Goal: Information Seeking & Learning: Learn about a topic

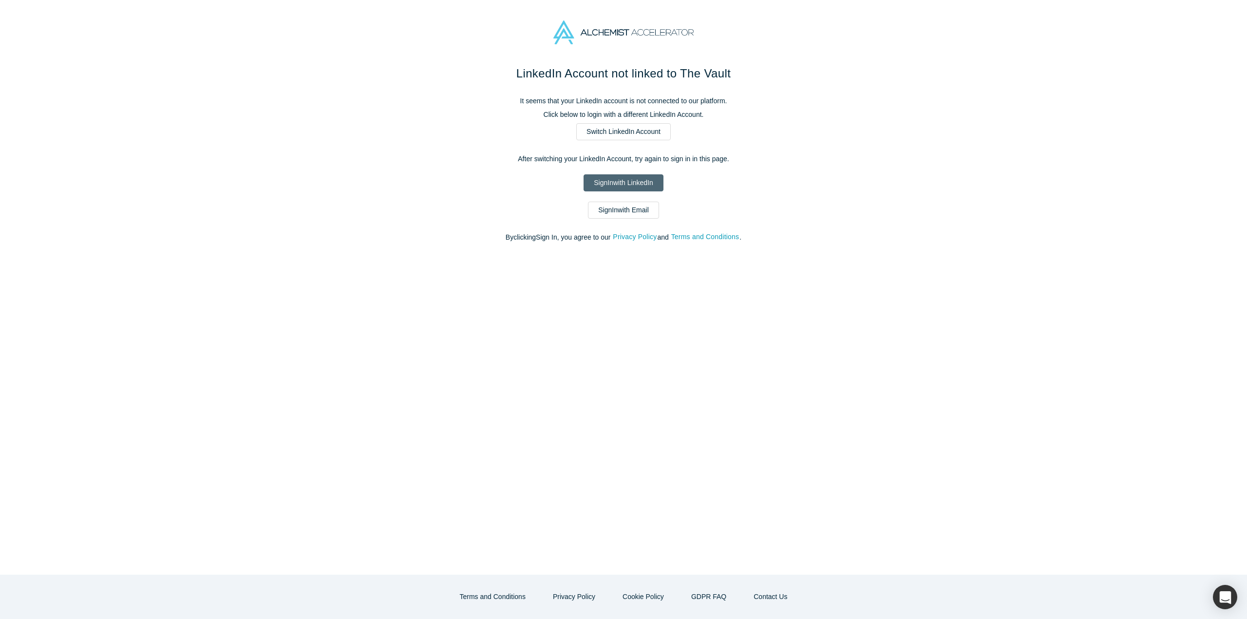
click at [613, 180] on link "Sign In with LinkedIn" at bounding box center [622, 182] width 79 height 17
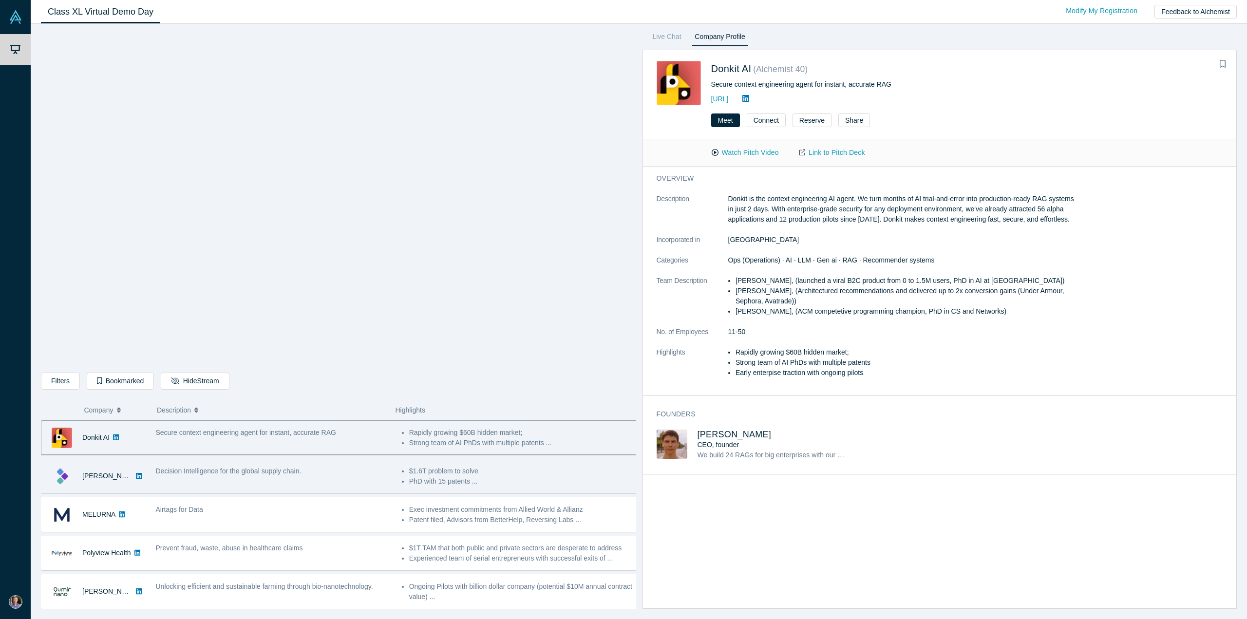
click at [246, 475] on div "Decision Intelligence for the global supply chain." at bounding box center [274, 471] width 236 height 10
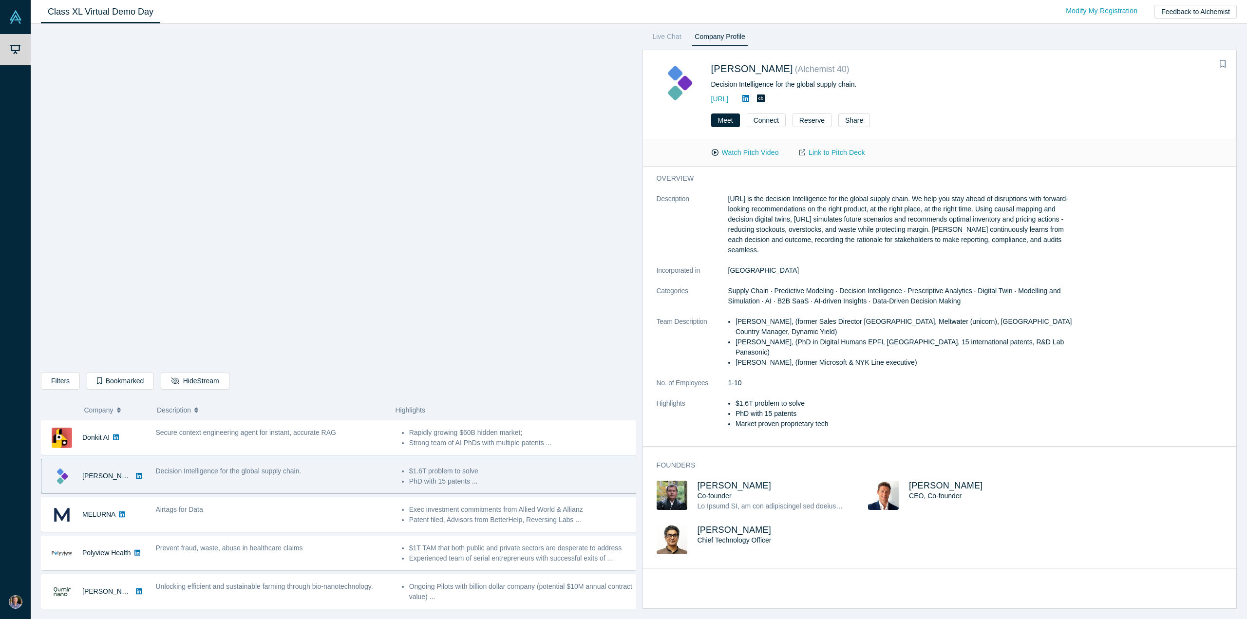
click at [246, 475] on div "Decision Intelligence for the global supply chain." at bounding box center [274, 471] width 236 height 10
click at [737, 148] on button "Watch Pitch Video" at bounding box center [745, 152] width 88 height 17
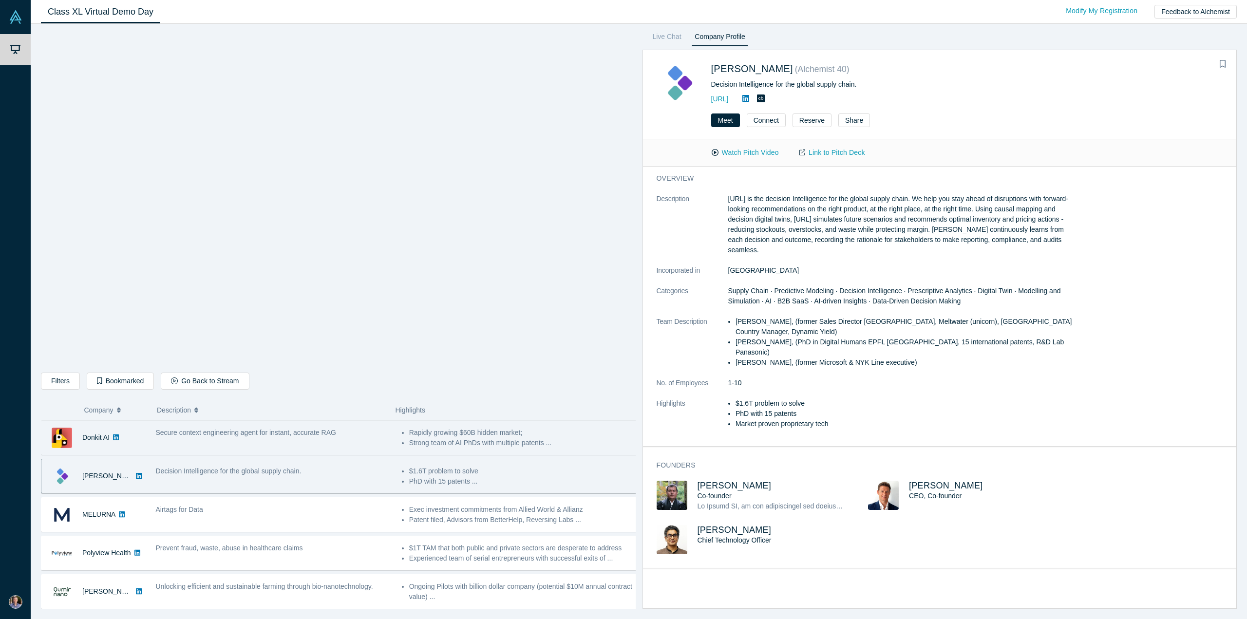
click at [225, 440] on div "Secure context engineering agent for instant, accurate RAG" at bounding box center [273, 437] width 246 height 31
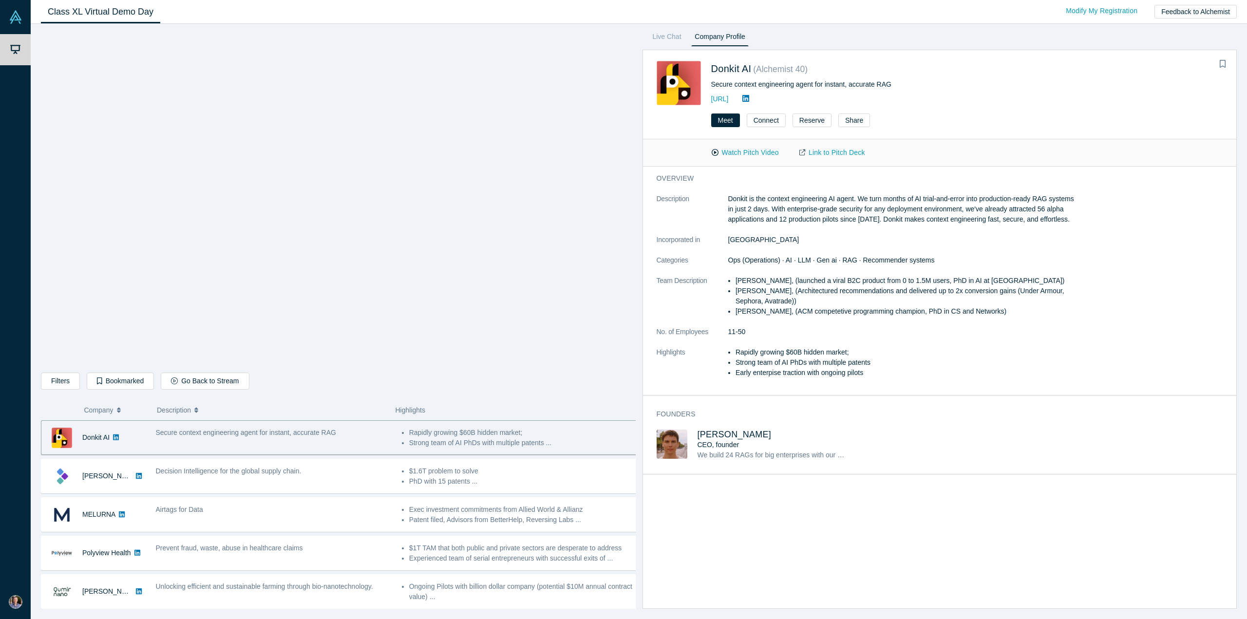
click at [769, 78] on div "Donkit AI ( Alchemist 40 )" at bounding box center [870, 70] width 318 height 18
click at [176, 446] on div "Secure context engineering agent for instant, accurate RAG" at bounding box center [273, 437] width 246 height 31
click at [176, 438] on div "Secure context engineering agent for instant, accurate RAG" at bounding box center [273, 437] width 246 height 31
click at [178, 432] on span "Secure context engineering agent for instant, accurate RAG" at bounding box center [246, 433] width 180 height 8
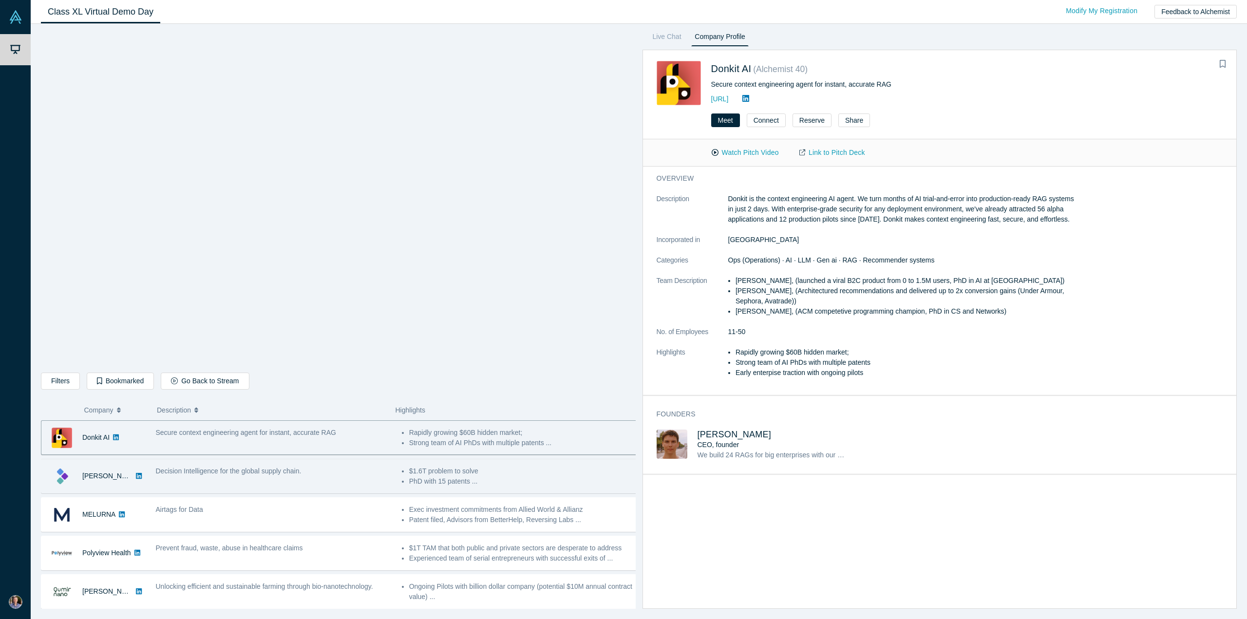
click at [187, 467] on span "Decision Intelligence for the global supply chain." at bounding box center [229, 471] width 146 height 8
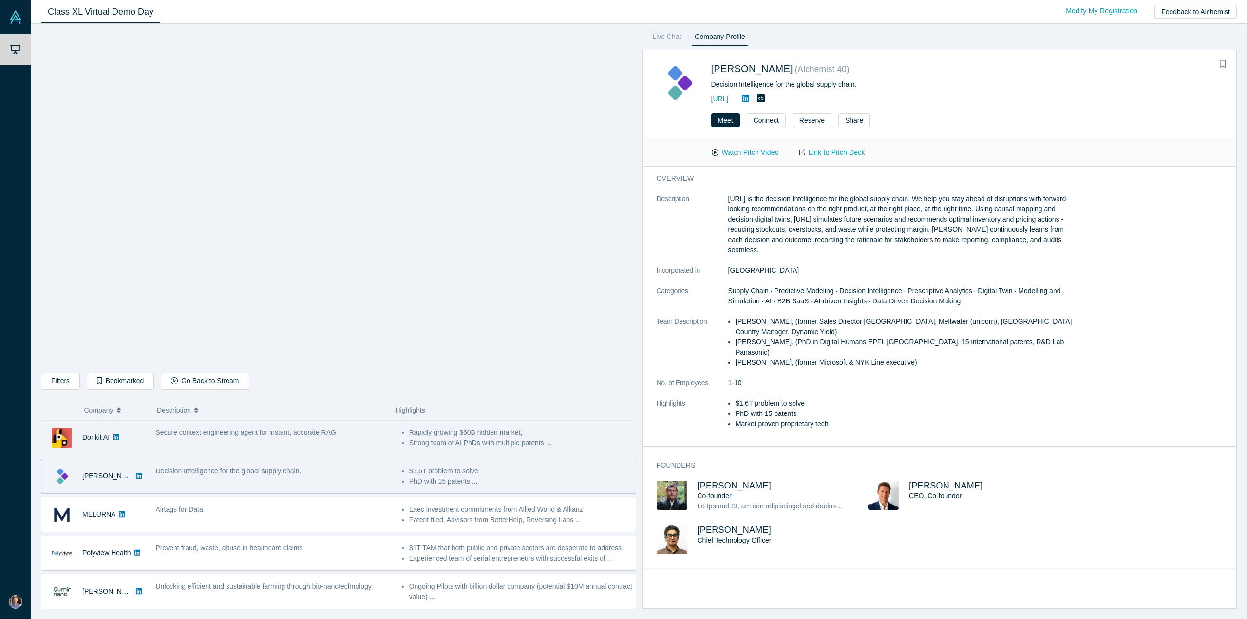
click at [197, 435] on span "Secure context engineering agent for instant, accurate RAG" at bounding box center [246, 433] width 180 height 8
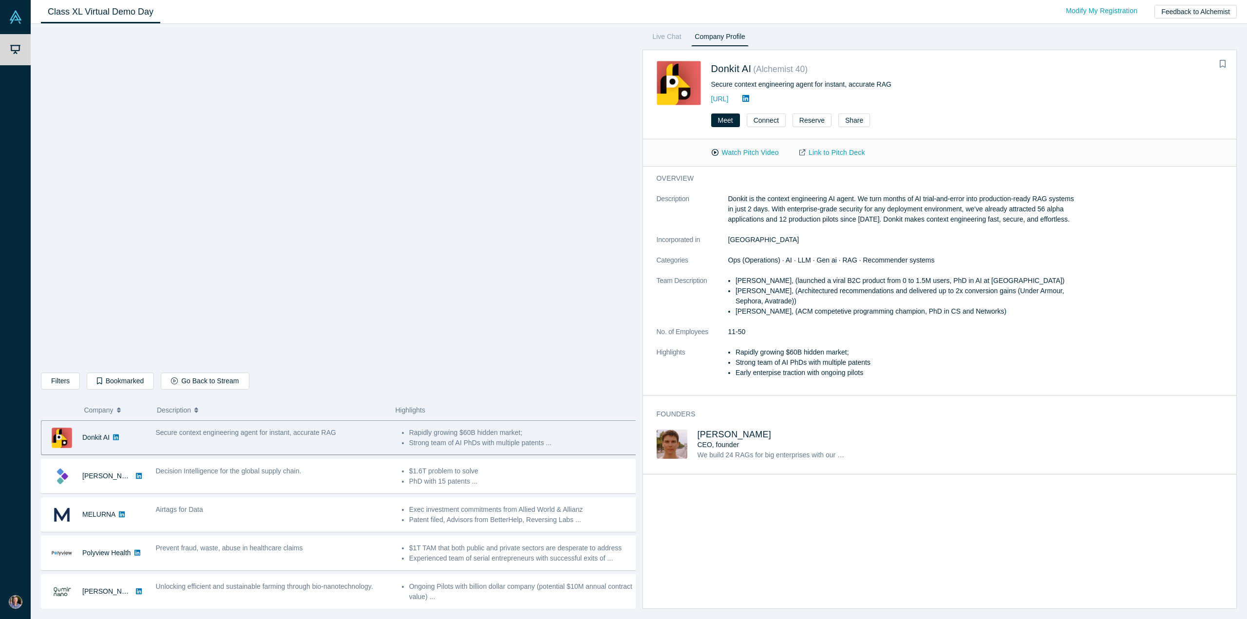
click at [169, 441] on div "Secure context engineering agent for instant, accurate RAG" at bounding box center [273, 437] width 246 height 31
click at [198, 385] on button "Go Back to Stream" at bounding box center [205, 381] width 88 height 17
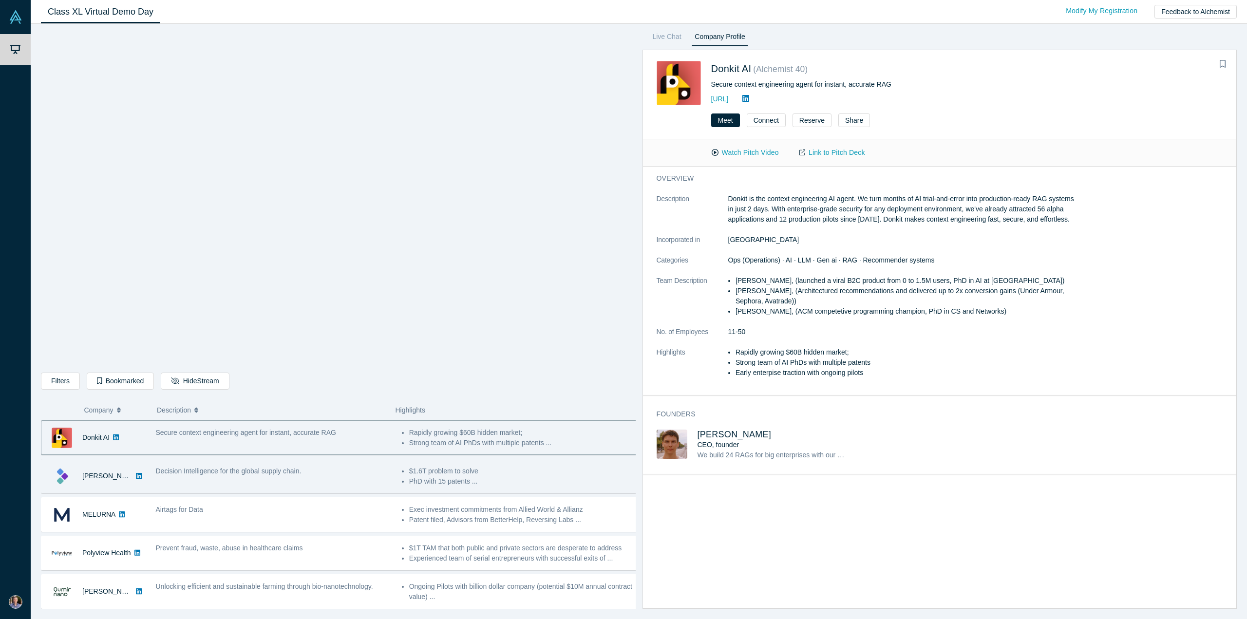
click at [258, 476] on div "Decision Intelligence for the global supply chain." at bounding box center [273, 476] width 246 height 31
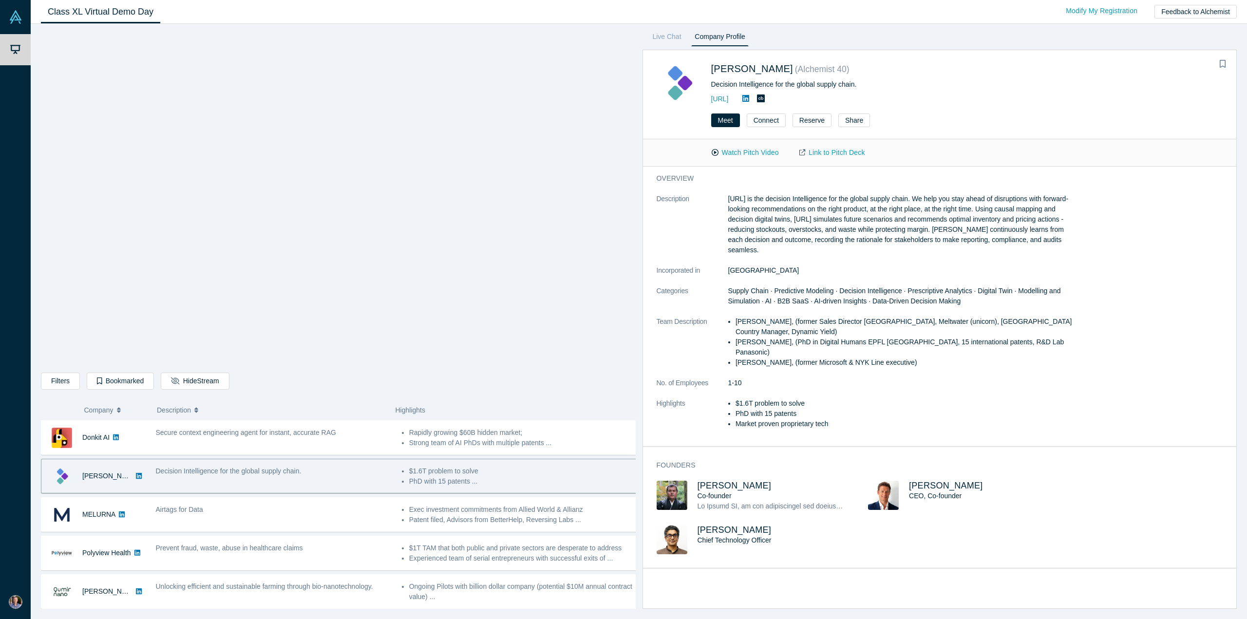
click at [765, 100] on icon at bounding box center [761, 98] width 8 height 8
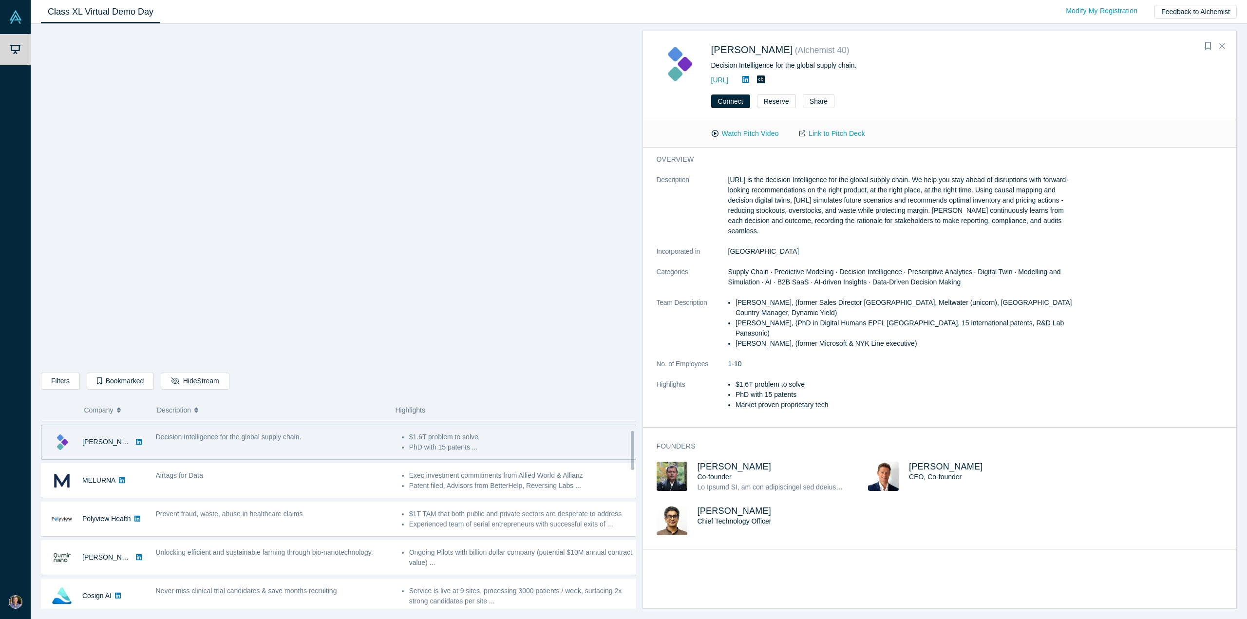
scroll to position [49, 0]
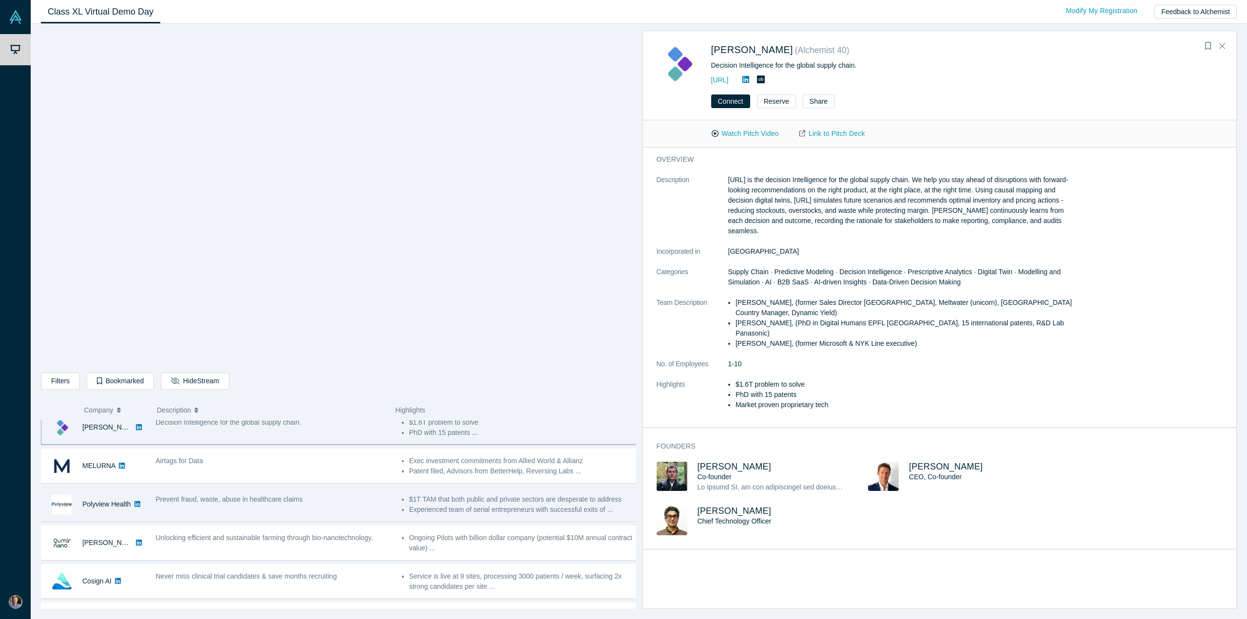
click at [279, 503] on div "Prevent fraud, waste, abuse in healthcare claims" at bounding box center [273, 504] width 246 height 31
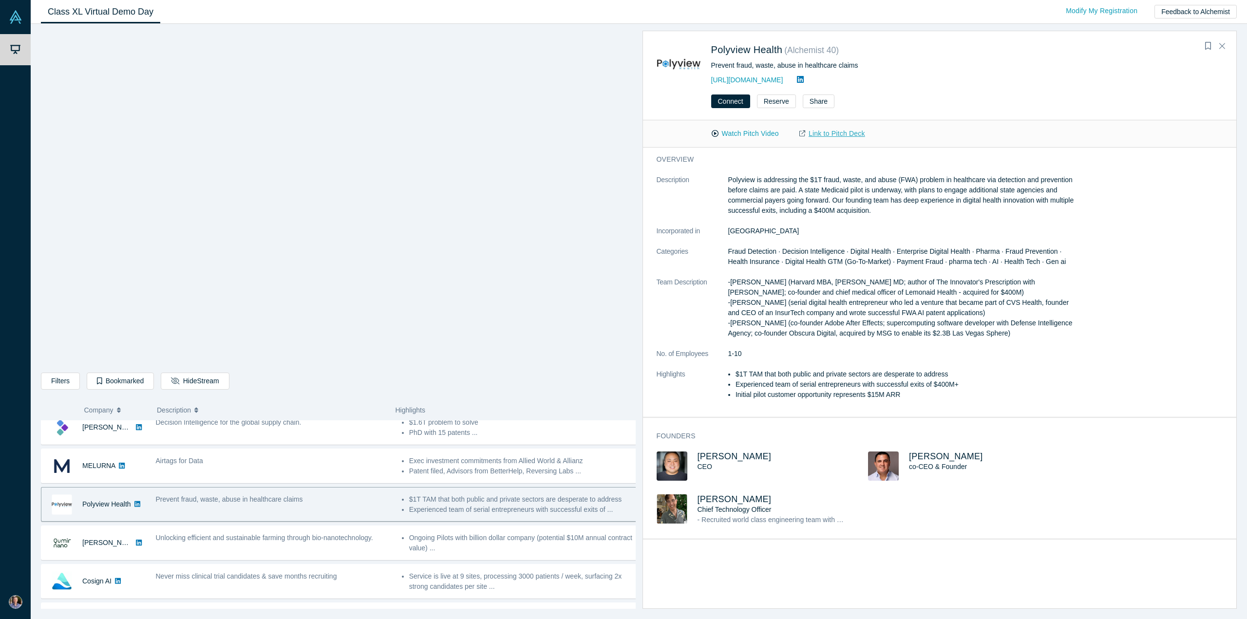
click at [847, 137] on link "Link to Pitch Deck" at bounding box center [832, 133] width 86 height 17
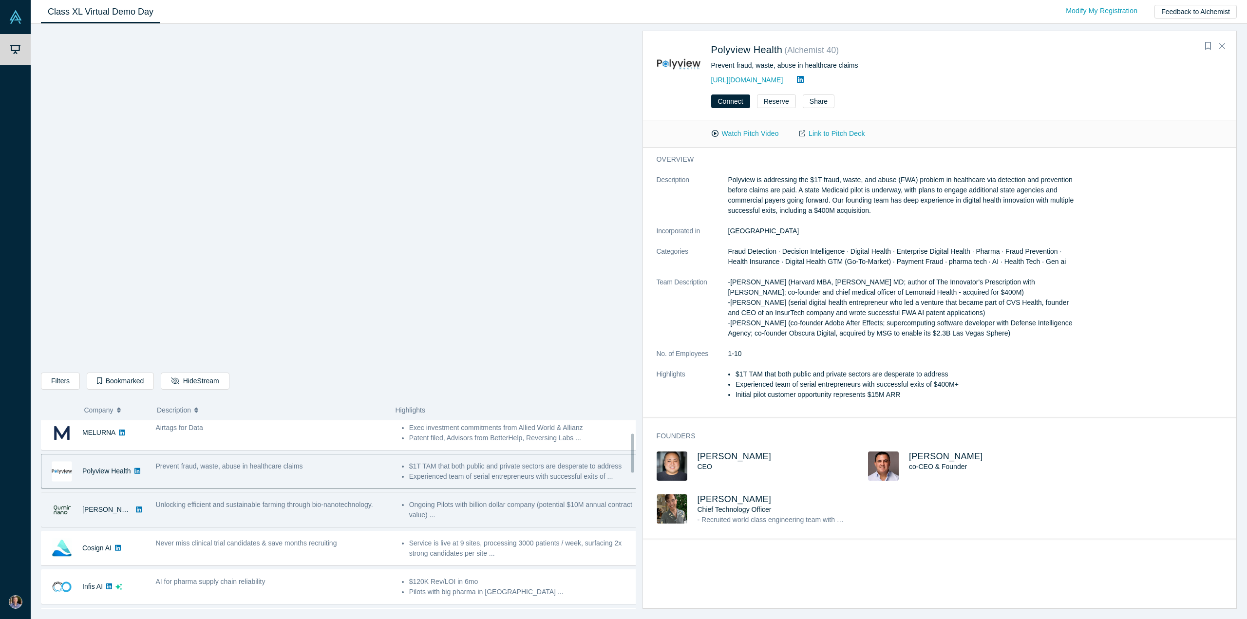
scroll to position [97, 0]
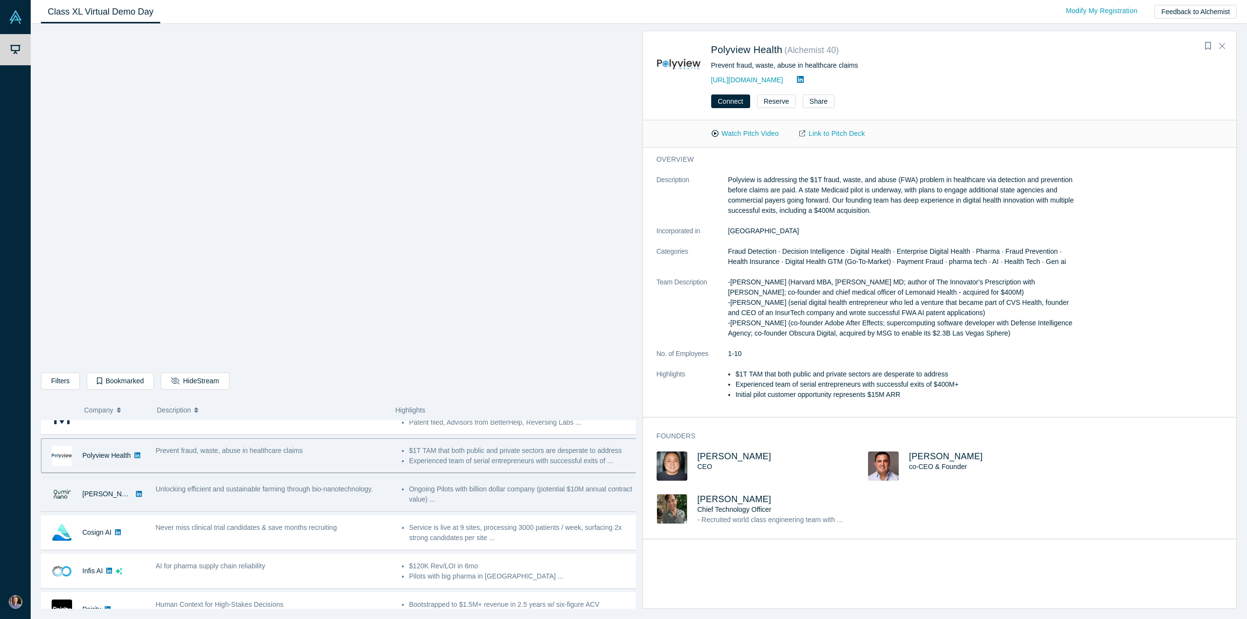
click at [207, 495] on div "Unlocking efficient and sustainable farming through bio-nanotechnology." at bounding box center [273, 494] width 246 height 31
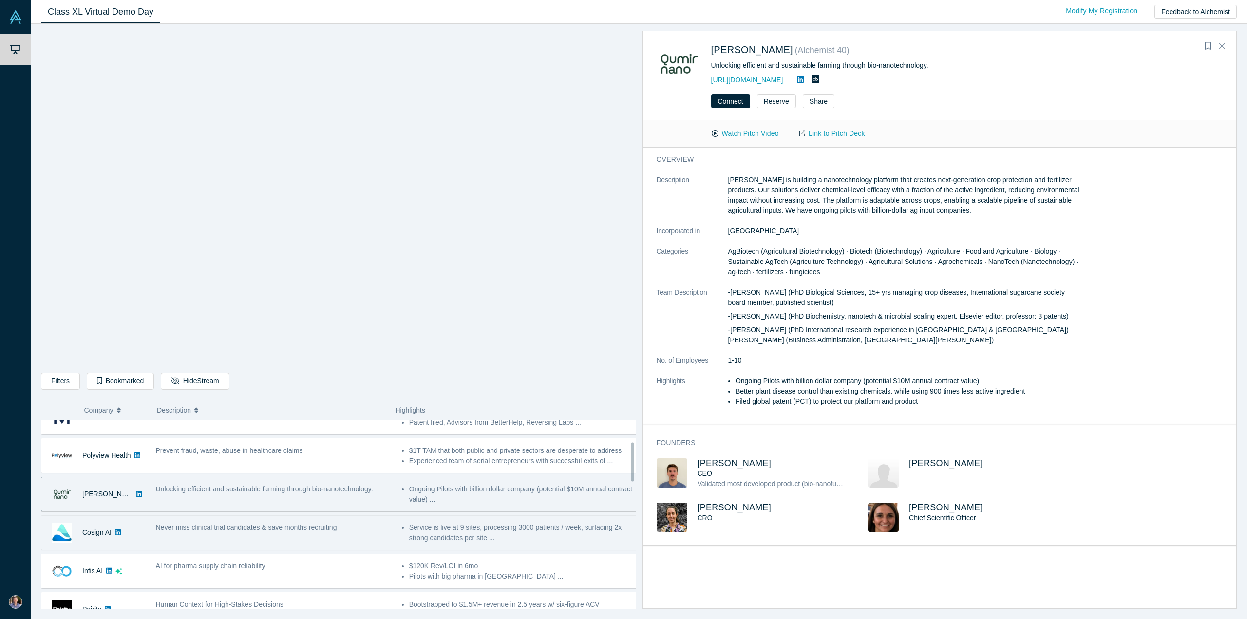
scroll to position [146, 0]
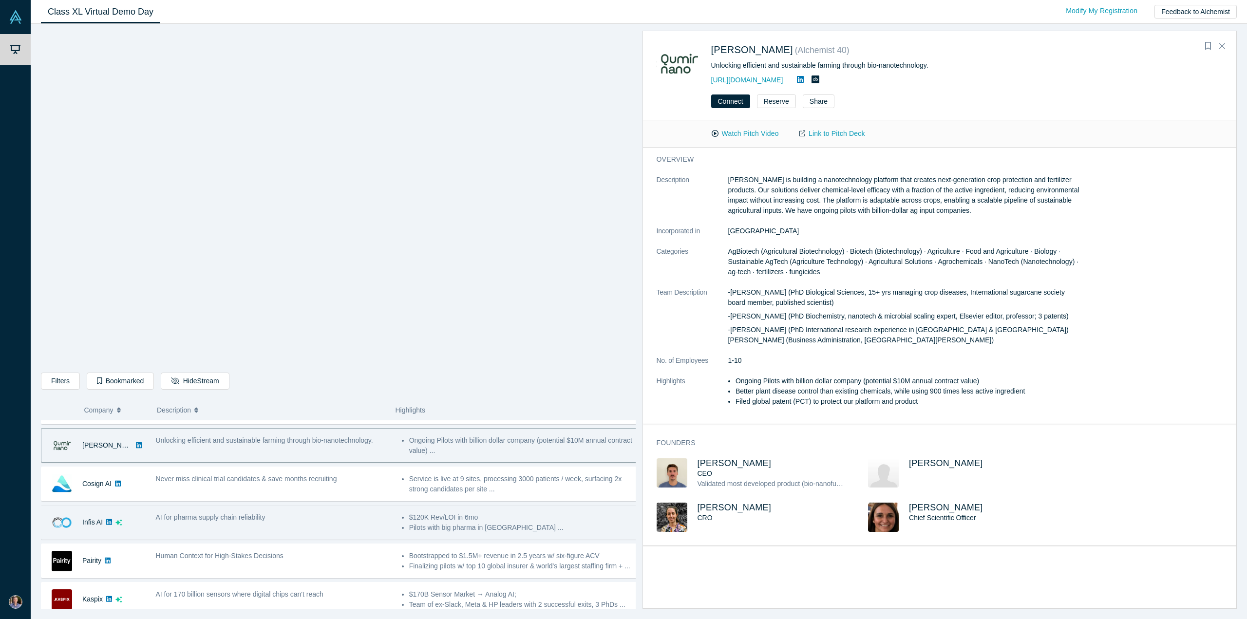
click at [218, 522] on div "AI for pharma supply chain reliability" at bounding box center [273, 522] width 246 height 31
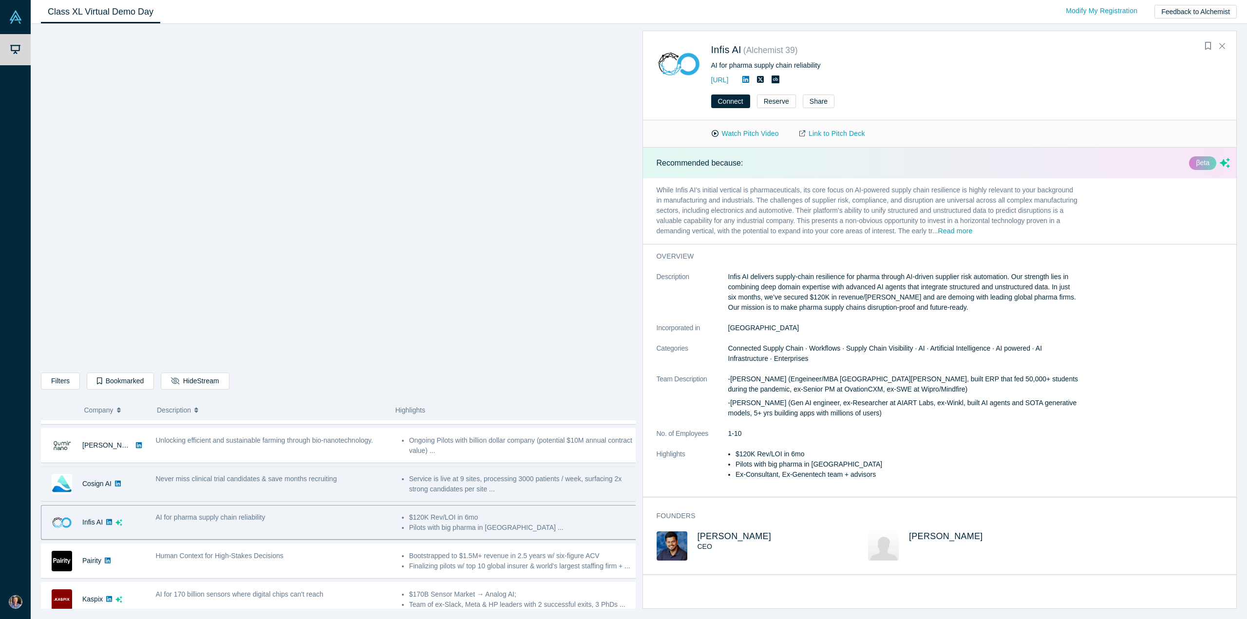
click at [234, 492] on div "Never miss clinical trial candidates & save months recruiting" at bounding box center [273, 483] width 246 height 31
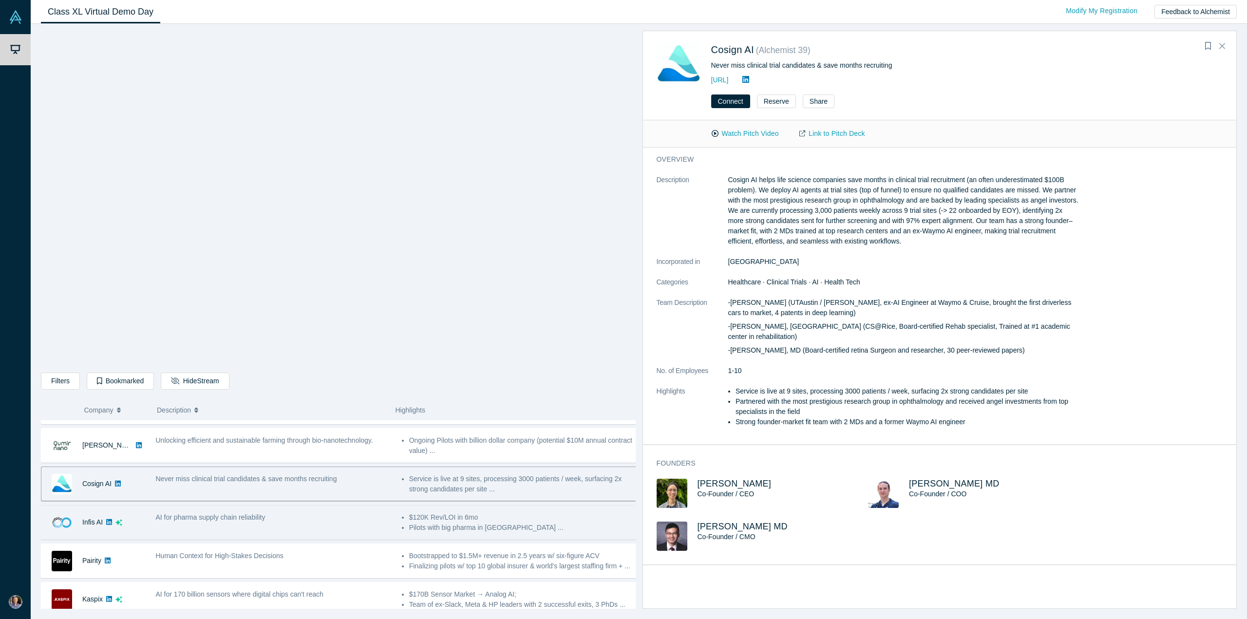
click at [232, 513] on span "AI for pharma supply chain reliability" at bounding box center [211, 517] width 110 height 8
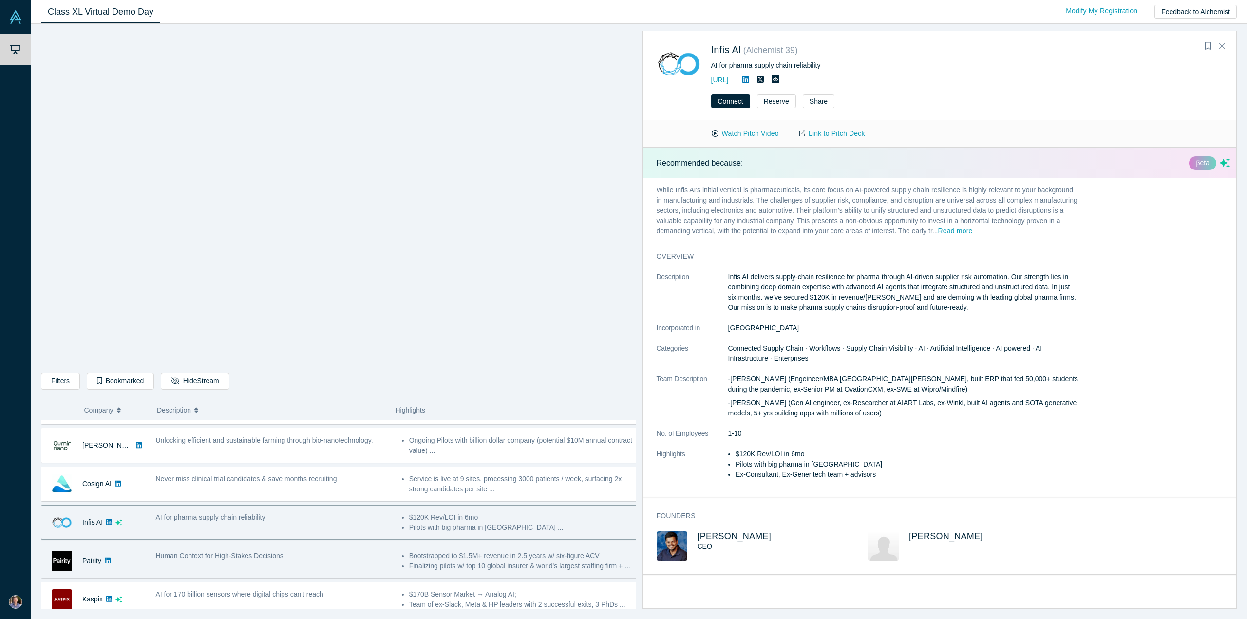
click at [239, 558] on div "Human Context for High-Stakes Decisions" at bounding box center [274, 556] width 236 height 10
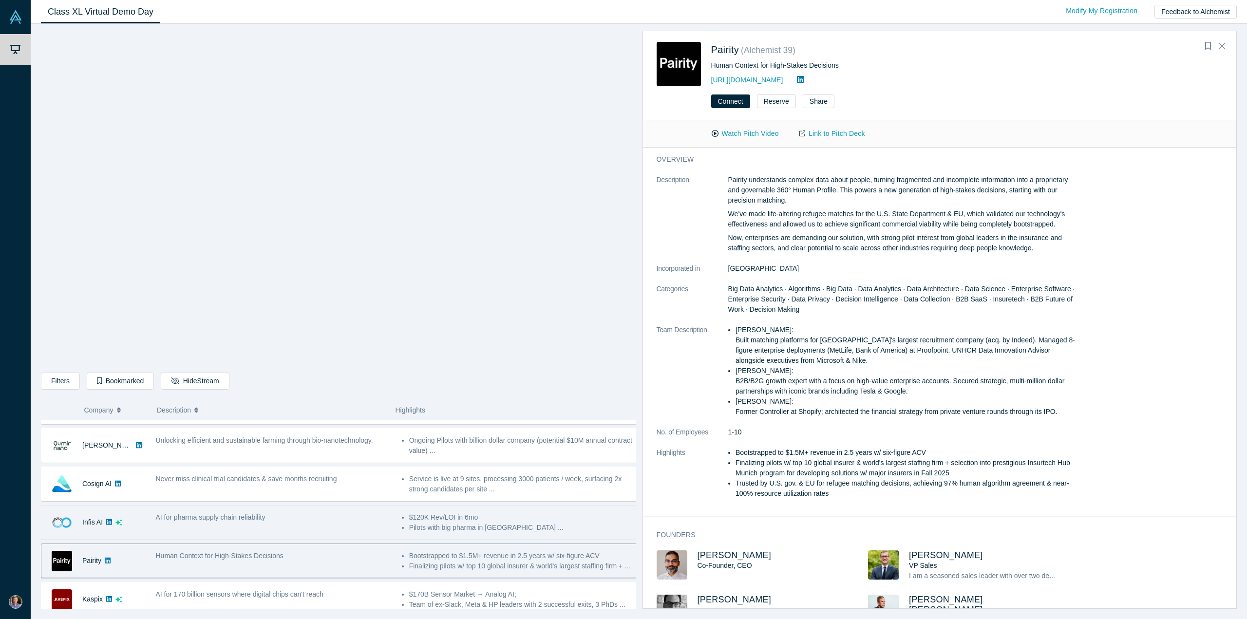
click at [254, 527] on div "AI for pharma supply chain reliability" at bounding box center [273, 522] width 246 height 31
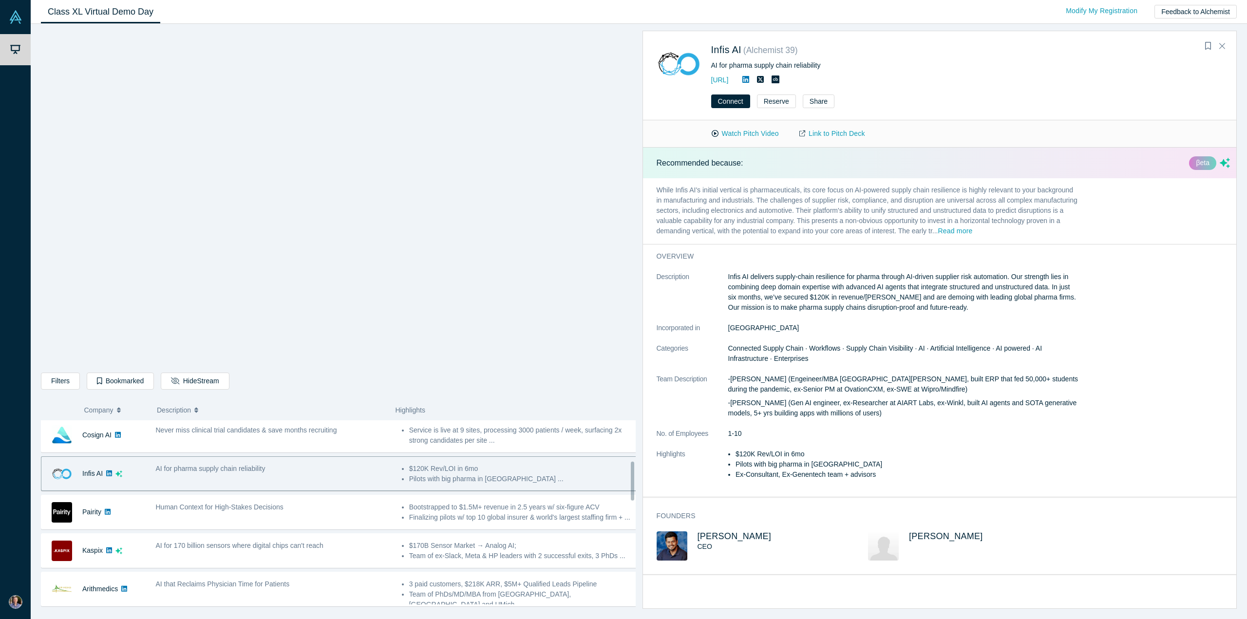
scroll to position [243, 0]
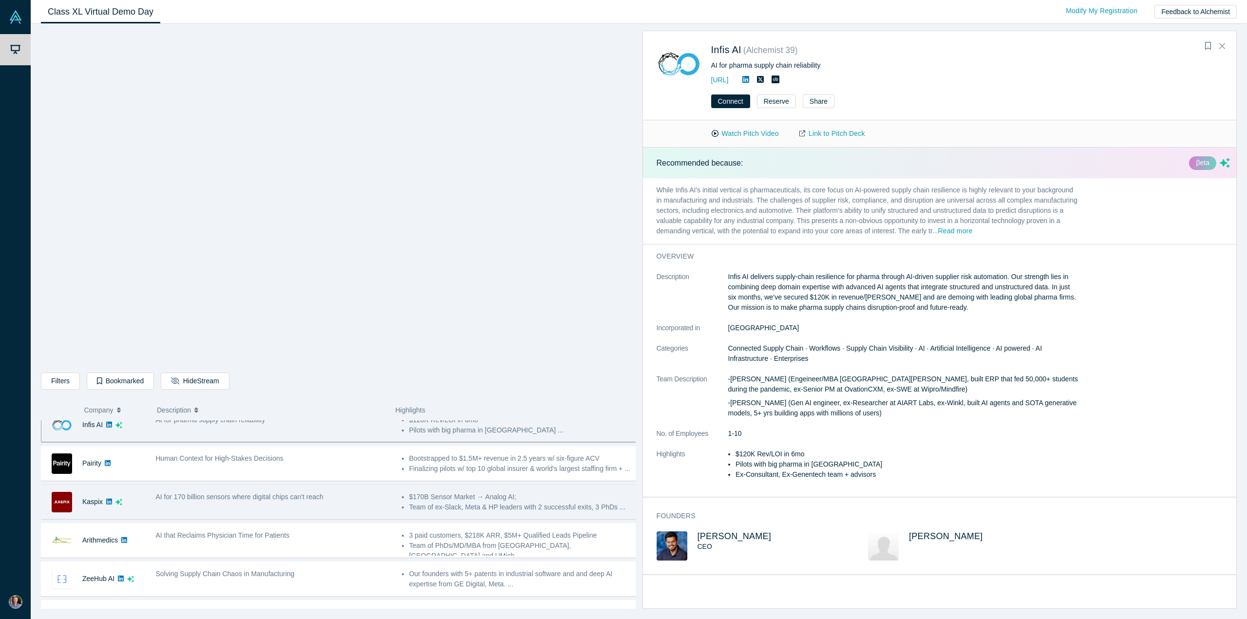
click at [271, 499] on div "AI for 170 billion sensors where digital chips can't reach" at bounding box center [273, 501] width 246 height 31
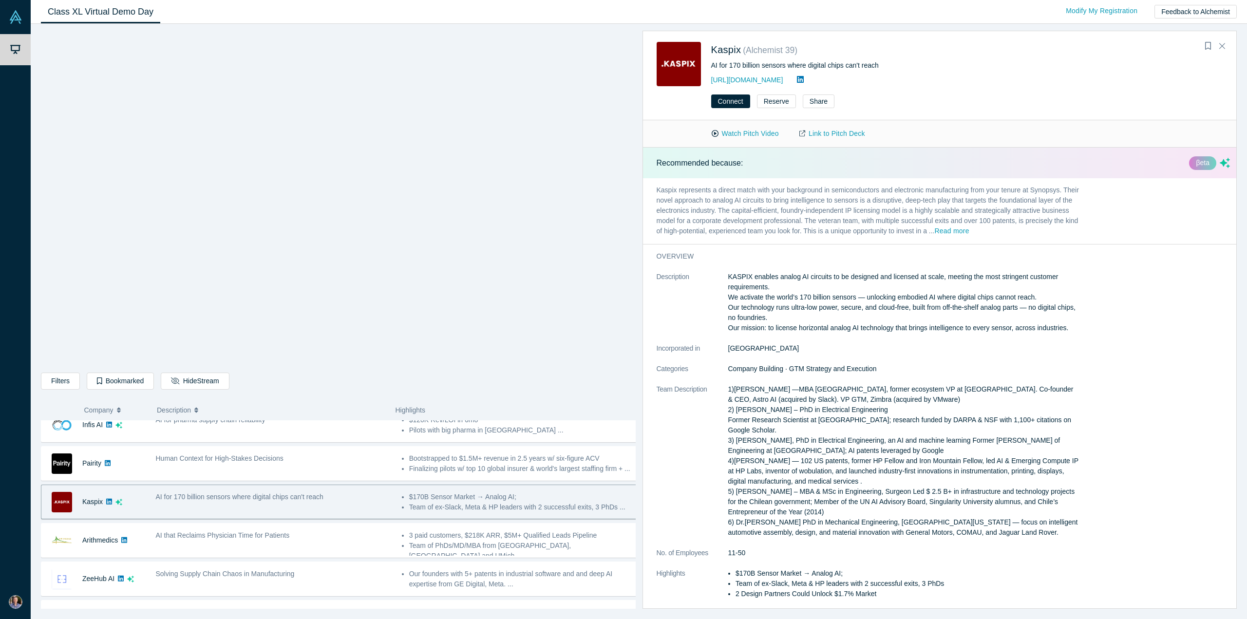
click at [272, 497] on span "AI for 170 billion sensors where digital chips can't reach" at bounding box center [240, 497] width 168 height 8
click at [198, 430] on div "AI for pharma supply chain reliability" at bounding box center [273, 425] width 246 height 31
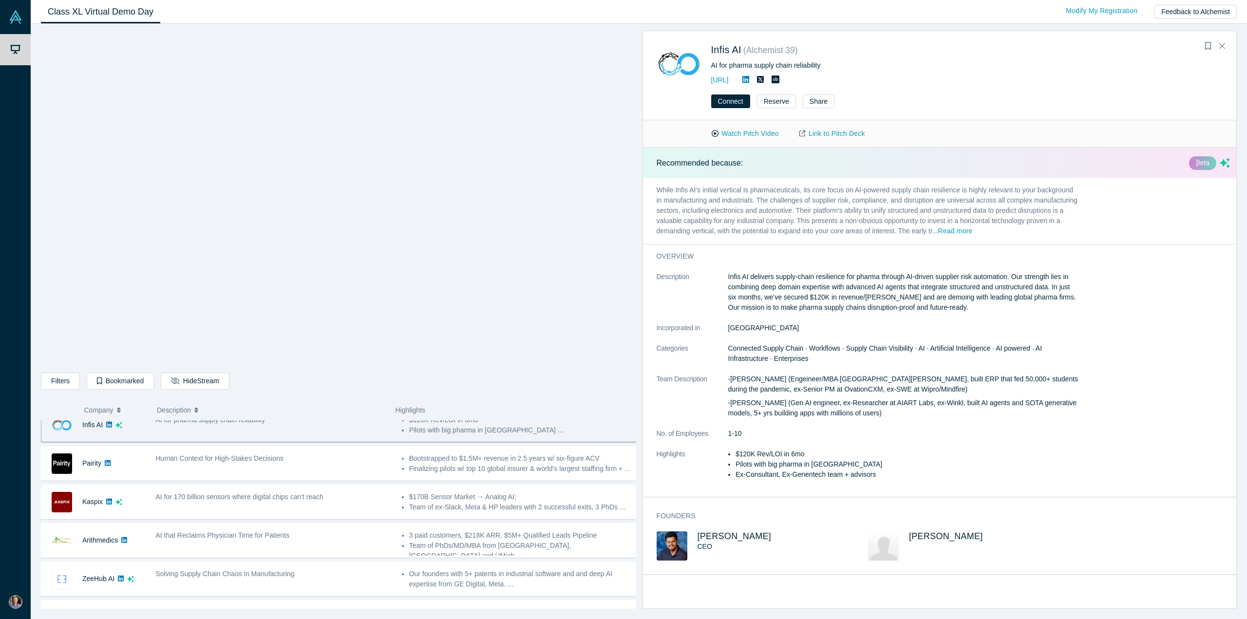
scroll to position [229, 0]
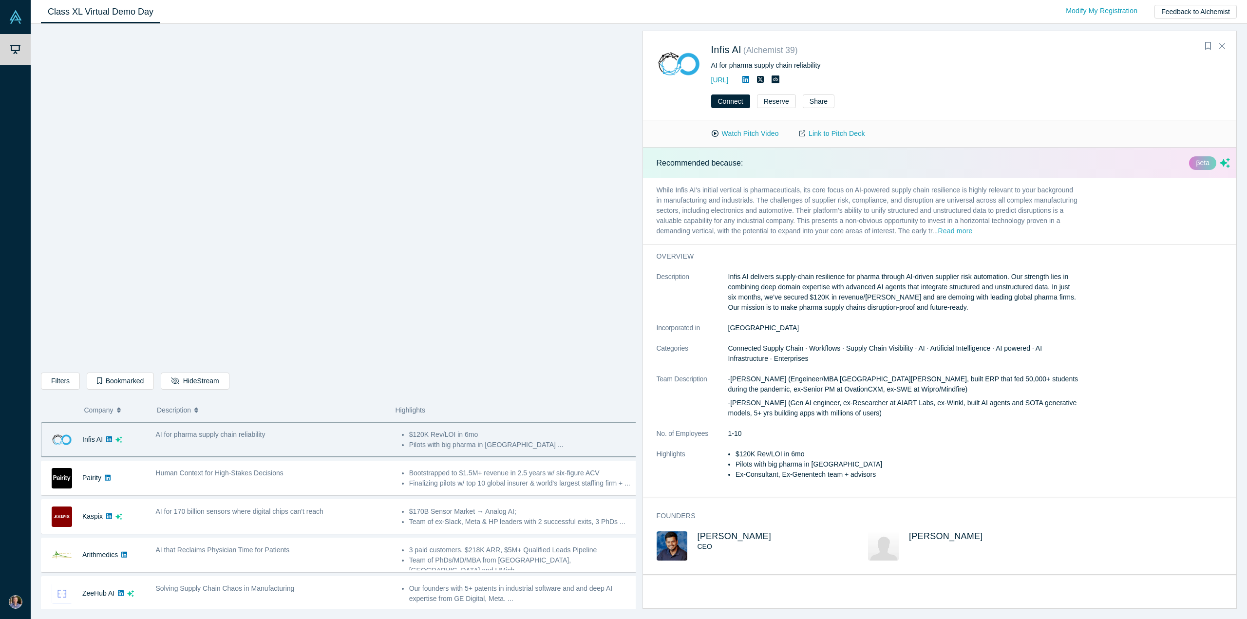
click at [961, 228] on button "Read more" at bounding box center [954, 231] width 35 height 11
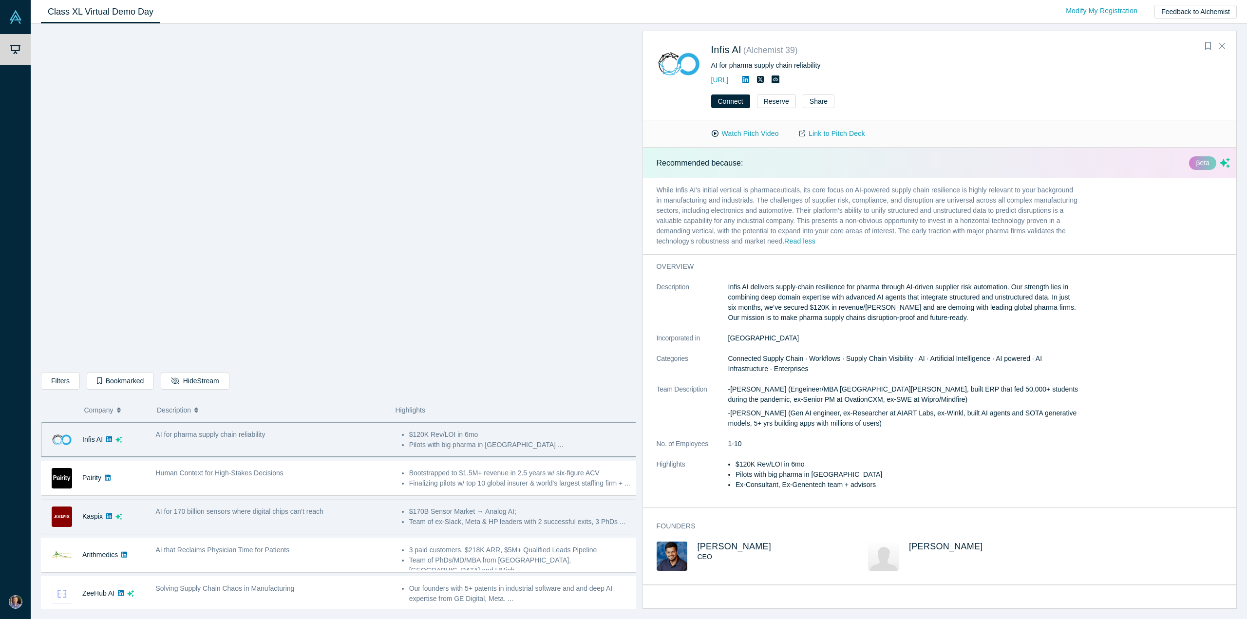
click at [189, 510] on span "AI for 170 billion sensors where digital chips can't reach" at bounding box center [240, 511] width 168 height 8
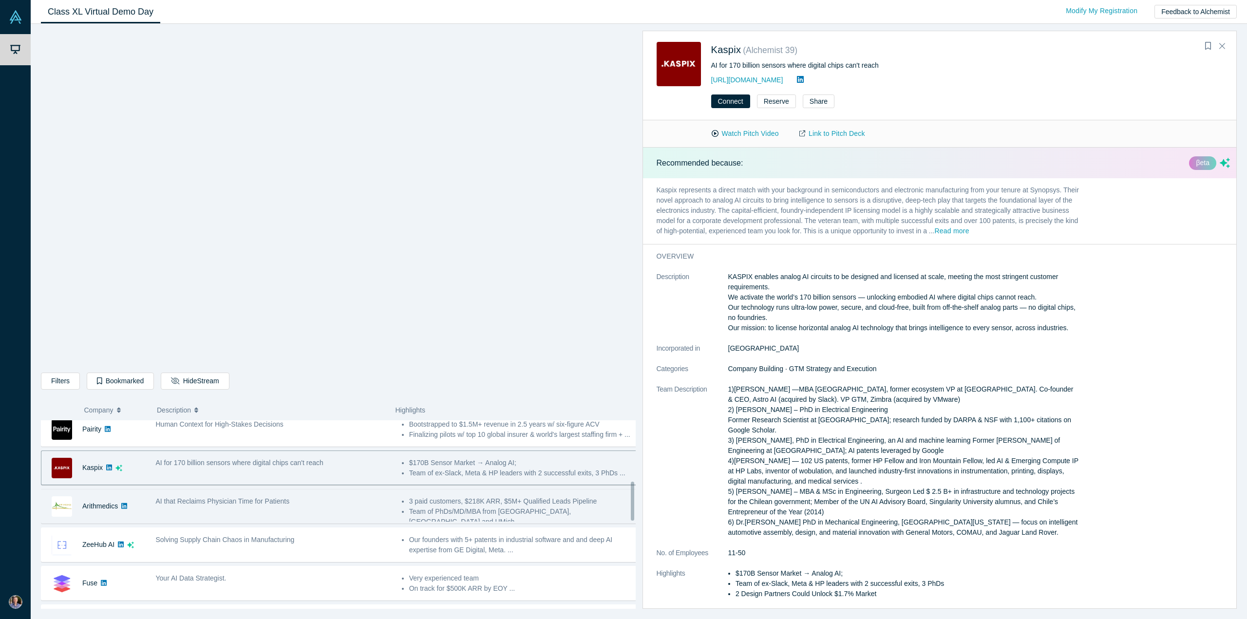
scroll to position [326, 0]
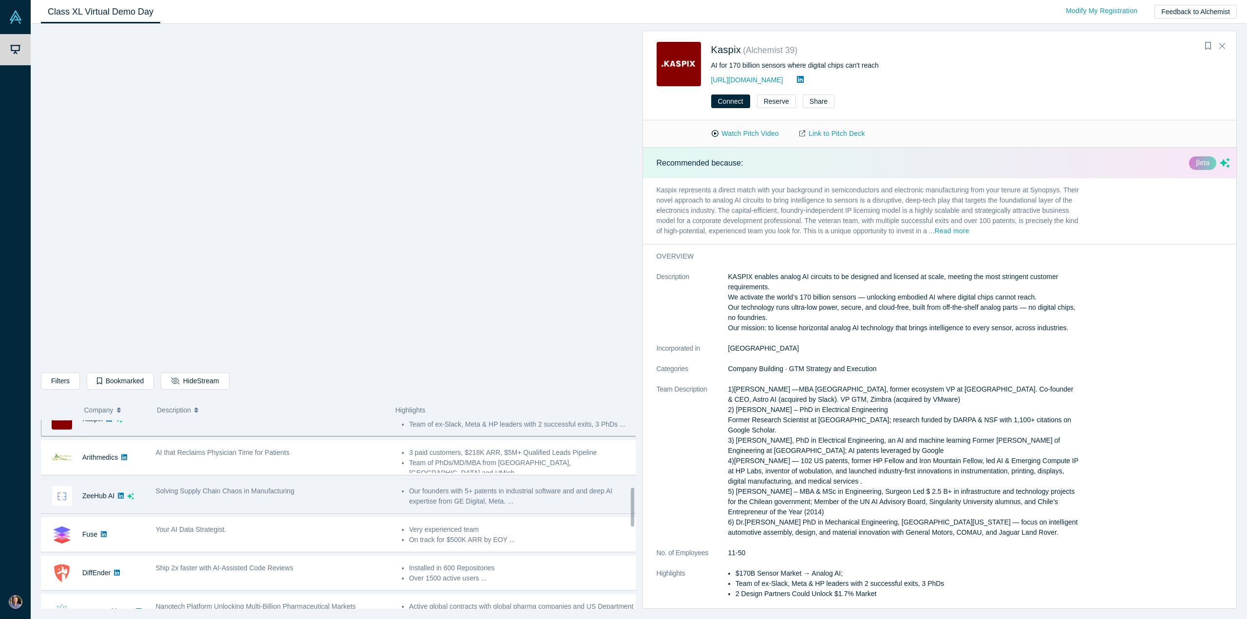
click at [185, 487] on span "Solving Supply Chain Chaos in Manufacturing" at bounding box center [225, 491] width 139 height 8
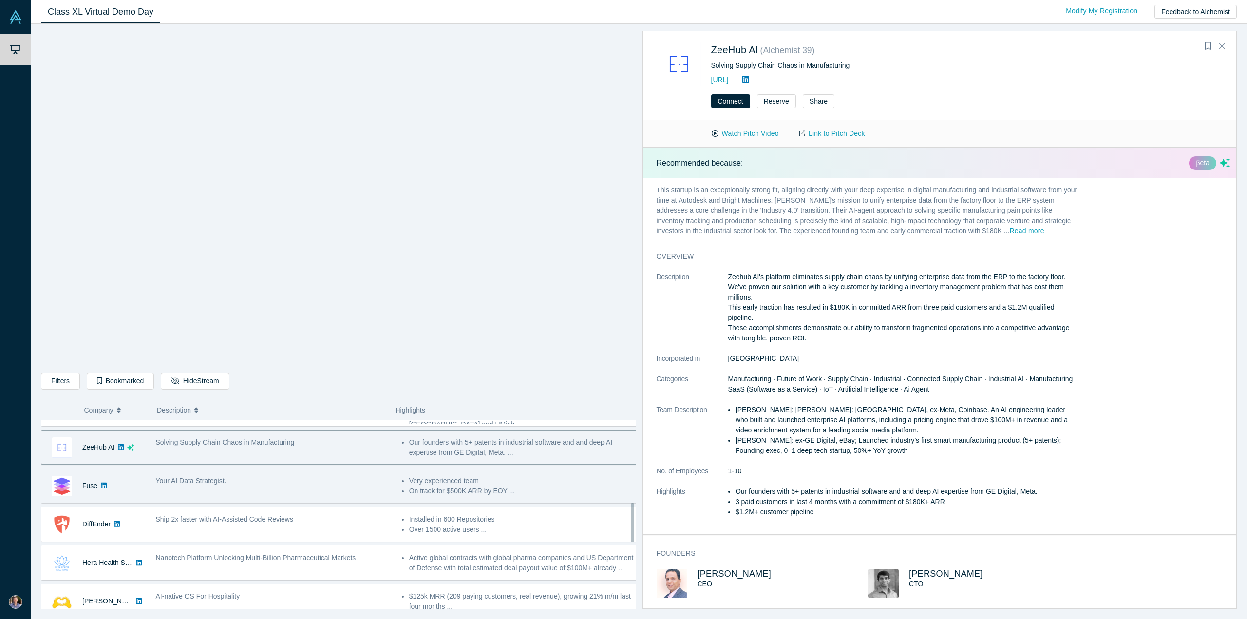
scroll to position [424, 0]
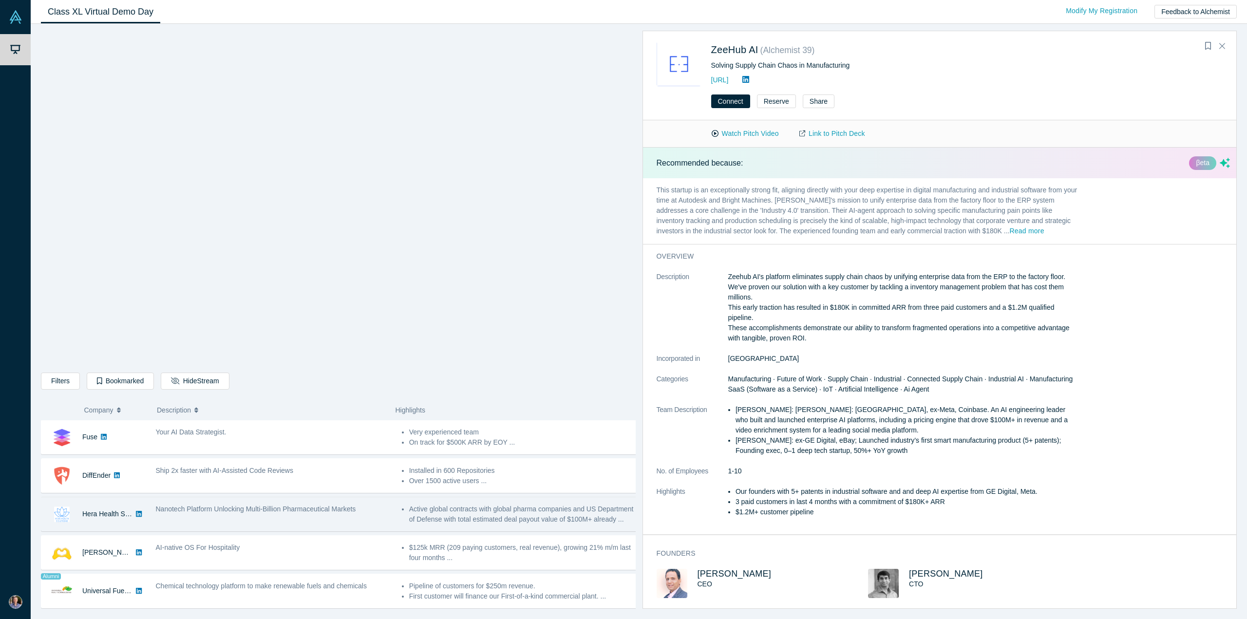
click at [236, 520] on div "Nanotech Platform Unlocking Multi-Billion Pharmaceutical Markets" at bounding box center [273, 514] width 246 height 31
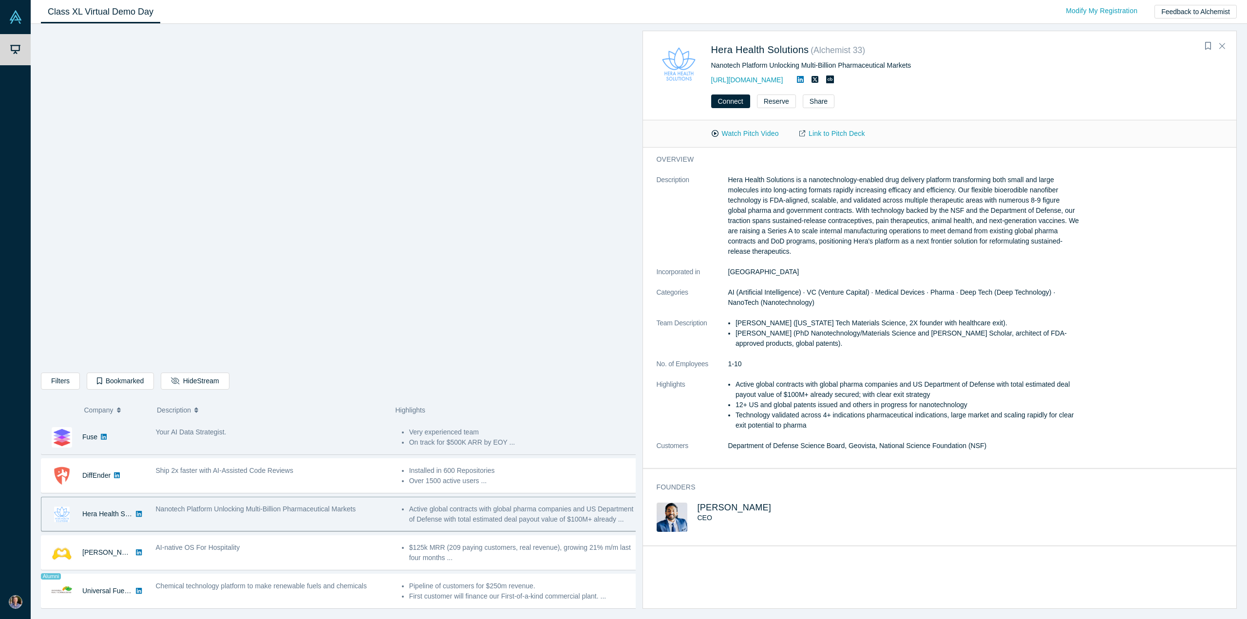
click at [223, 445] on div "Your AI Data Strategist." at bounding box center [273, 437] width 246 height 31
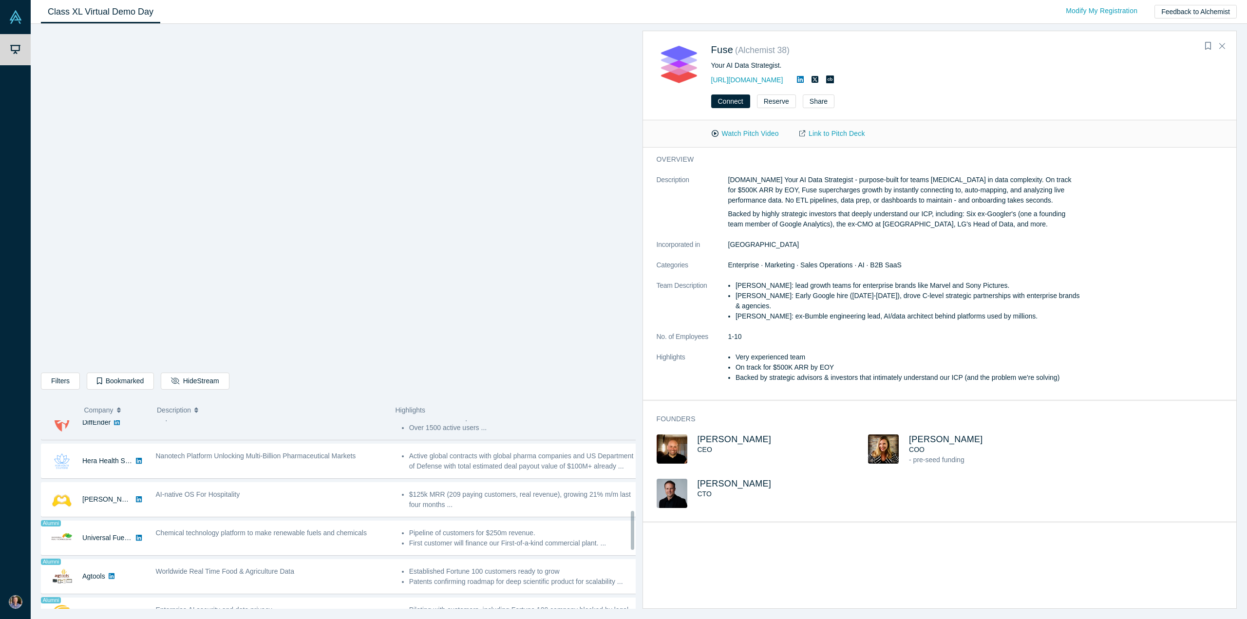
scroll to position [434, 0]
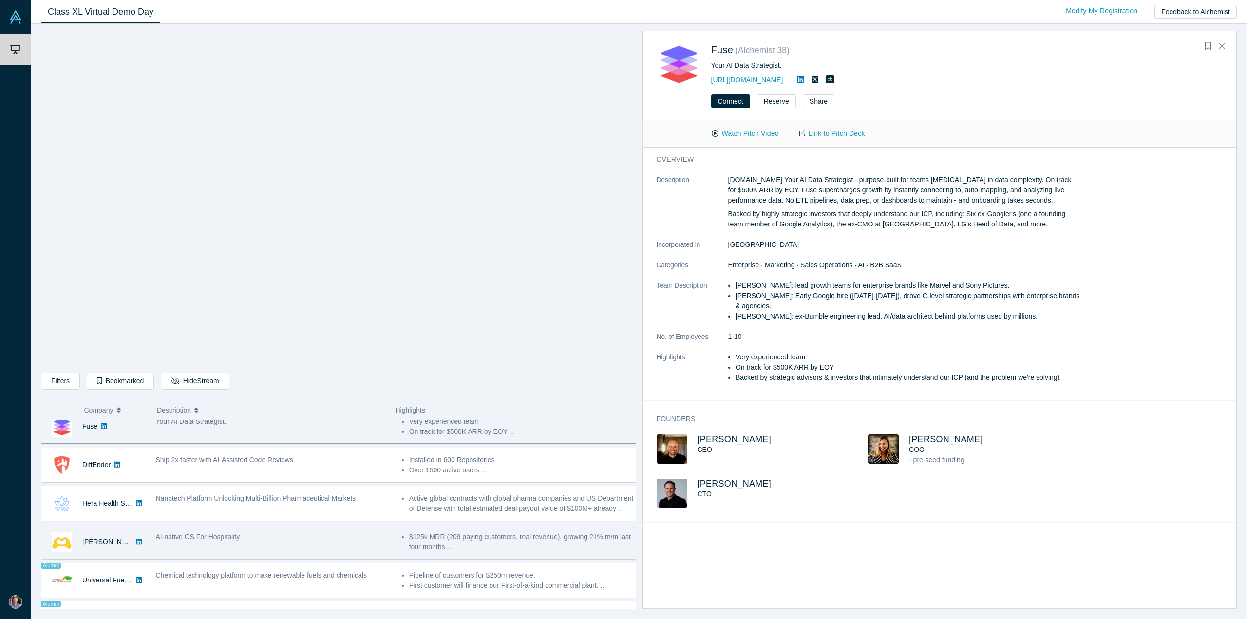
click at [330, 532] on div "AI-native OS For Hospitality" at bounding box center [274, 537] width 236 height 10
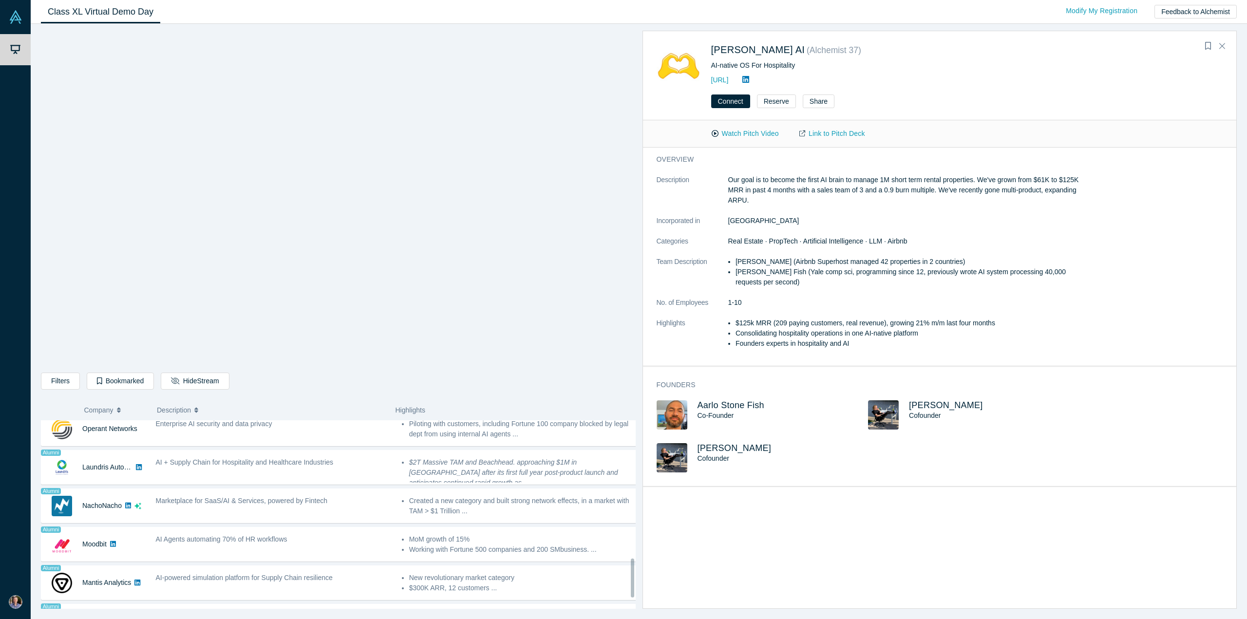
scroll to position [678, 0]
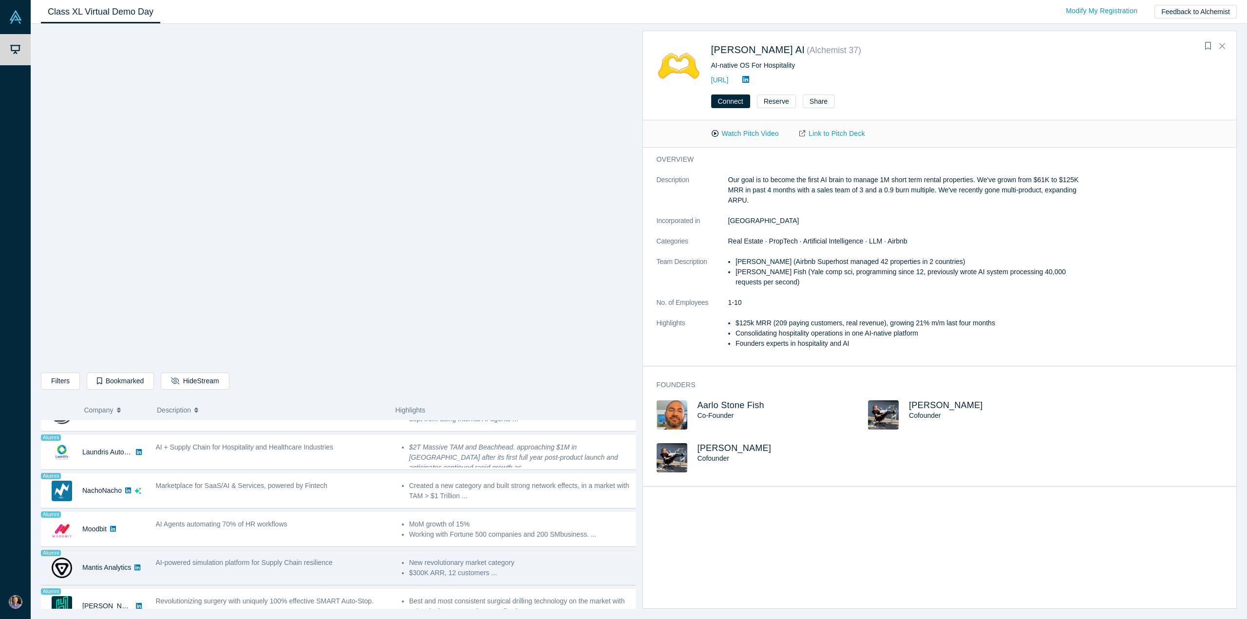
click at [351, 558] on div "AI-powered simulation platform for Supply Chain resilience" at bounding box center [274, 563] width 236 height 10
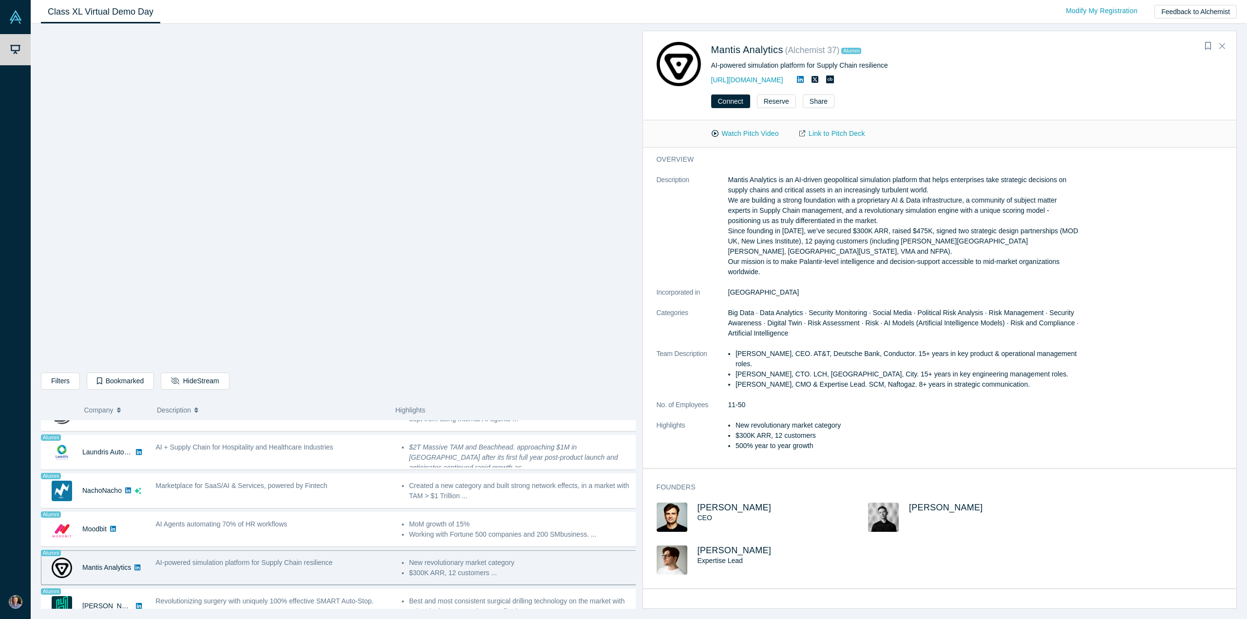
click at [229, 559] on span "AI-powered simulation platform for Supply Chain resilience" at bounding box center [244, 563] width 177 height 8
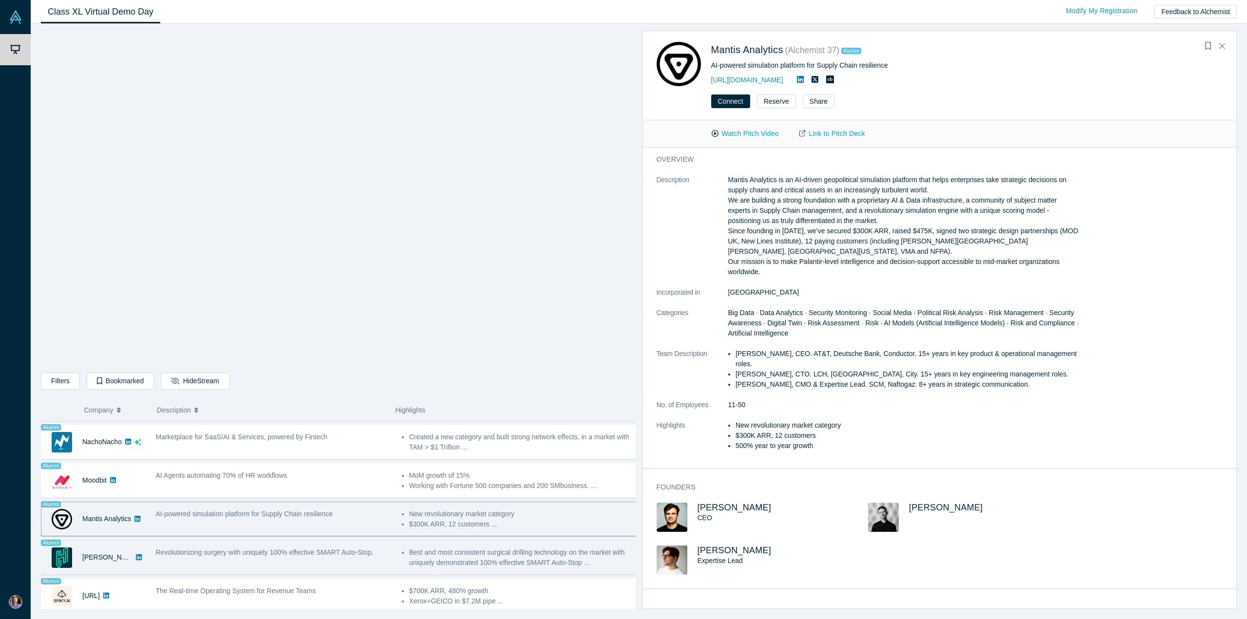
click at [454, 542] on div "Best and most consistent surgical drilling technology on the market with unique…" at bounding box center [519, 557] width 246 height 31
